Goal: Check status: Check status

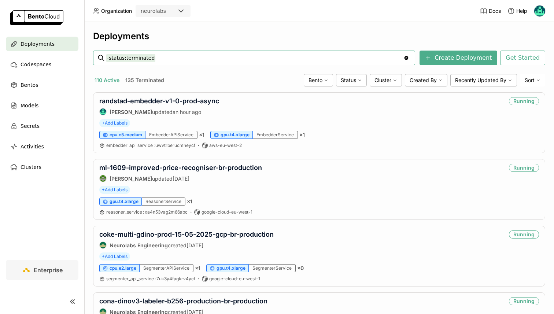
click at [138, 61] on input "-status:terminated" at bounding box center [254, 58] width 297 height 12
type input "blender"
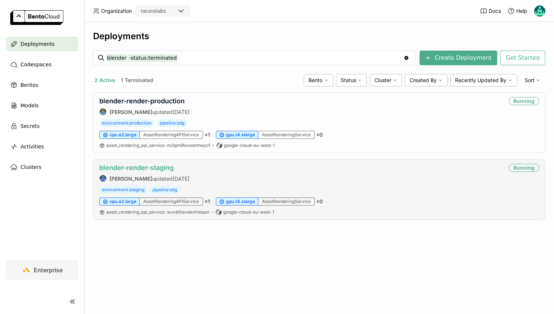
click at [138, 170] on link "blender-render-staging" at bounding box center [136, 168] width 74 height 8
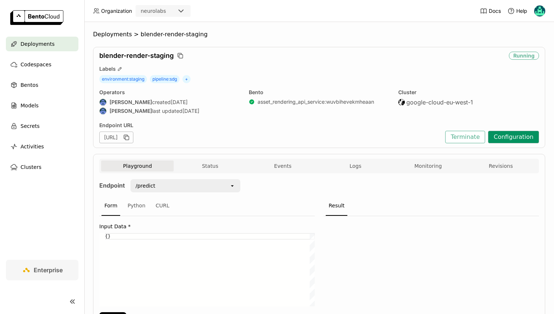
click at [511, 140] on button "Configuration" at bounding box center [513, 137] width 51 height 12
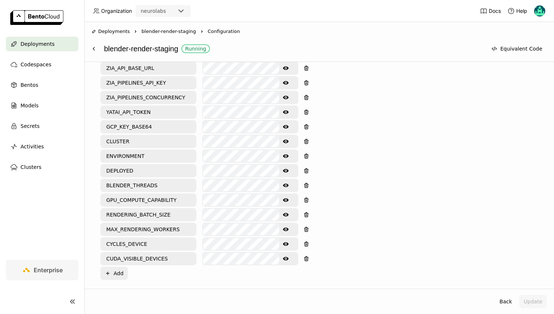
scroll to position [351, 0]
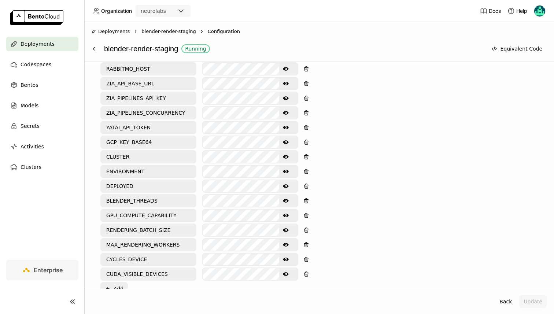
click at [290, 141] on button "Show password text" at bounding box center [285, 142] width 13 height 12
click at [138, 142] on input "GCP_KEY_BASE64" at bounding box center [148, 142] width 94 height 12
click at [92, 41] on div "Deployments Right blender-render-staging Right Configuration blender-render-sta…" at bounding box center [319, 42] width 455 height 28
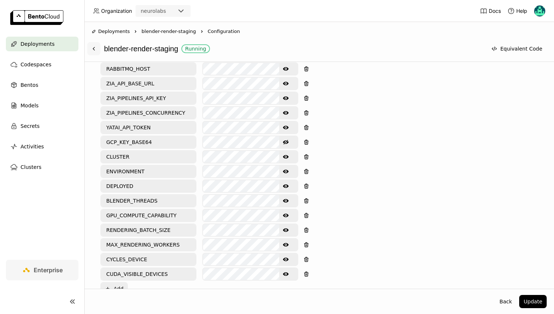
click at [94, 46] on icon at bounding box center [94, 49] width 6 height 6
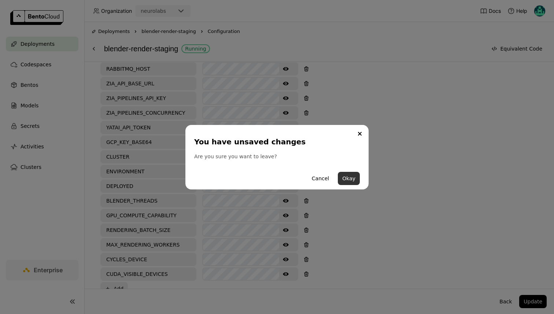
click at [349, 177] on button "Okay" at bounding box center [349, 178] width 22 height 13
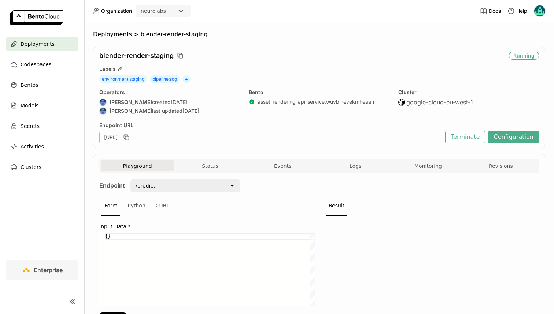
click at [120, 27] on div "Deployments > blender-render-staging blender-render-staging Running Labels envi…" at bounding box center [319, 168] width 470 height 292
click at [123, 33] on span "Deployments" at bounding box center [112, 34] width 39 height 7
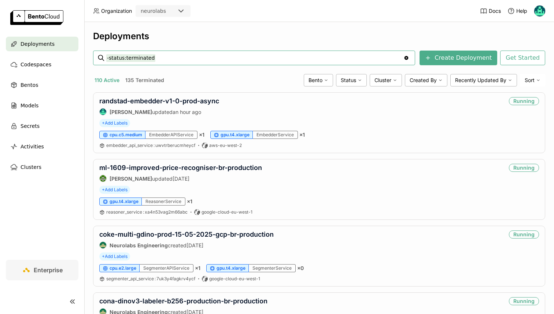
click at [146, 60] on input "-status:terminated" at bounding box center [254, 58] width 297 height 12
type input "blender"
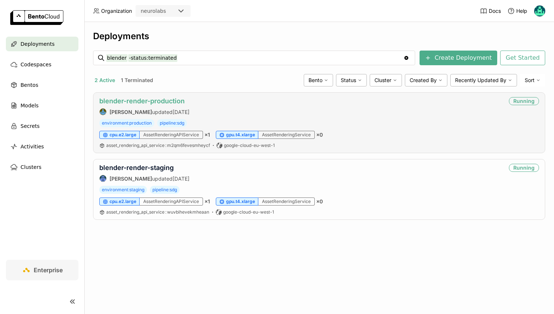
click at [140, 104] on link "blender-render-production" at bounding box center [141, 101] width 85 height 8
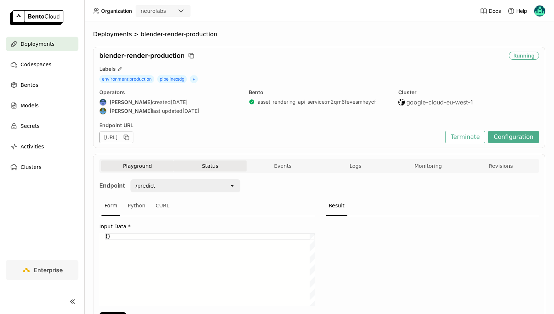
click at [208, 162] on button "Status" at bounding box center [210, 165] width 73 height 11
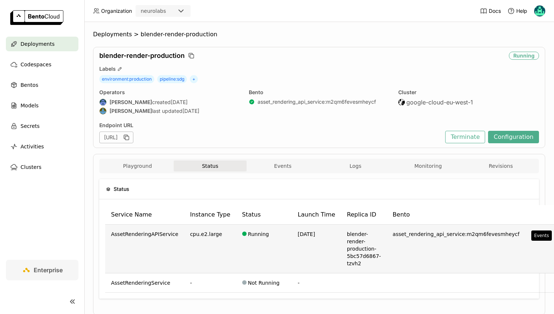
scroll to position [0, 34]
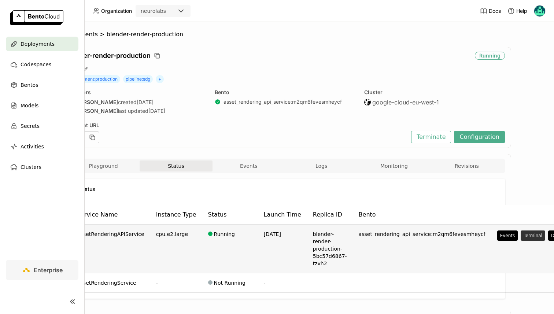
click at [520, 236] on button "Terminal" at bounding box center [532, 235] width 25 height 10
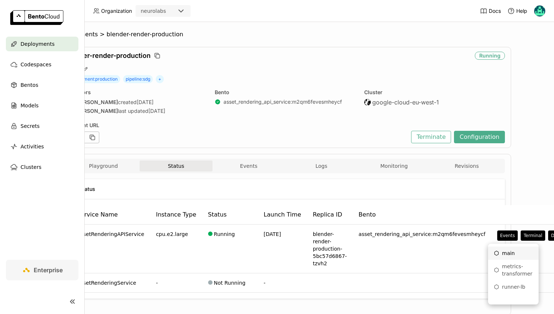
click at [510, 253] on div "main" at bounding box center [513, 252] width 39 height 7
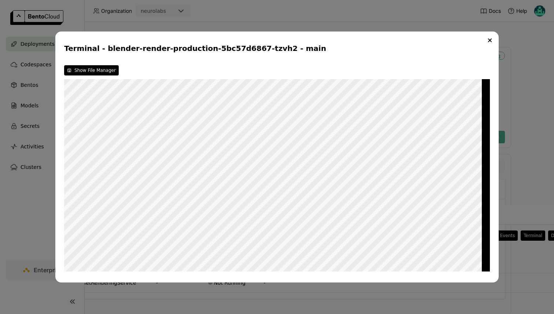
scroll to position [0, 0]
click at [42, 158] on div "Terminal - blender-render-production-5bc57d6867-tzvh2 - main Show File Manager W" at bounding box center [277, 157] width 554 height 314
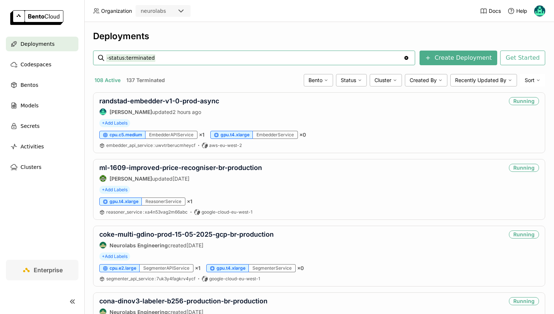
click at [148, 56] on input "-status:terminated" at bounding box center [254, 58] width 297 height 12
type input "ab-load-test-21-08-labeler-production"
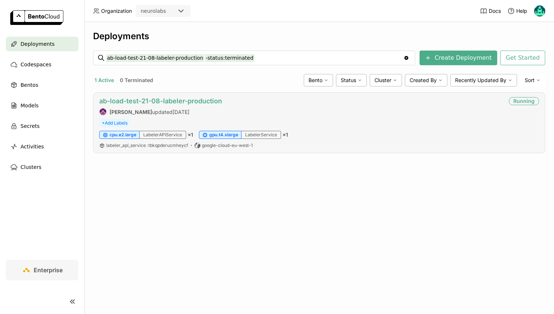
click at [143, 102] on link "ab-load-test-21-08-labeler-production" at bounding box center [160, 101] width 123 height 8
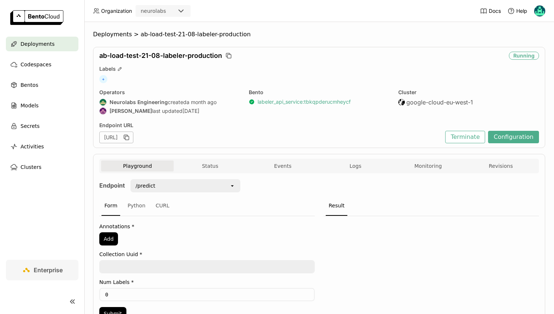
click at [280, 101] on link "labeler_api_service : tbkqpderucmheycf" at bounding box center [303, 102] width 93 height 7
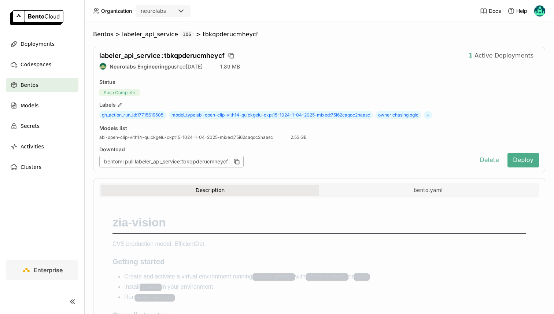
click at [156, 111] on span "gh_action_run_id : 17715619505" at bounding box center [132, 115] width 67 height 8
click at [156, 112] on span "gh_action_run_id : 17715619505" at bounding box center [132, 115] width 67 height 8
copy span "17715619505"
click at [139, 34] on span "labeler_api_service" at bounding box center [150, 34] width 56 height 7
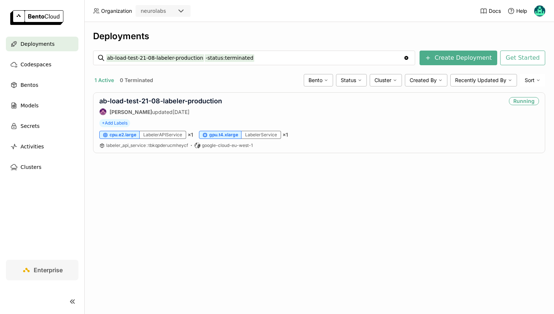
click at [54, 48] on div "Deployments" at bounding box center [42, 44] width 73 height 15
